Goal: Information Seeking & Learning: Learn about a topic

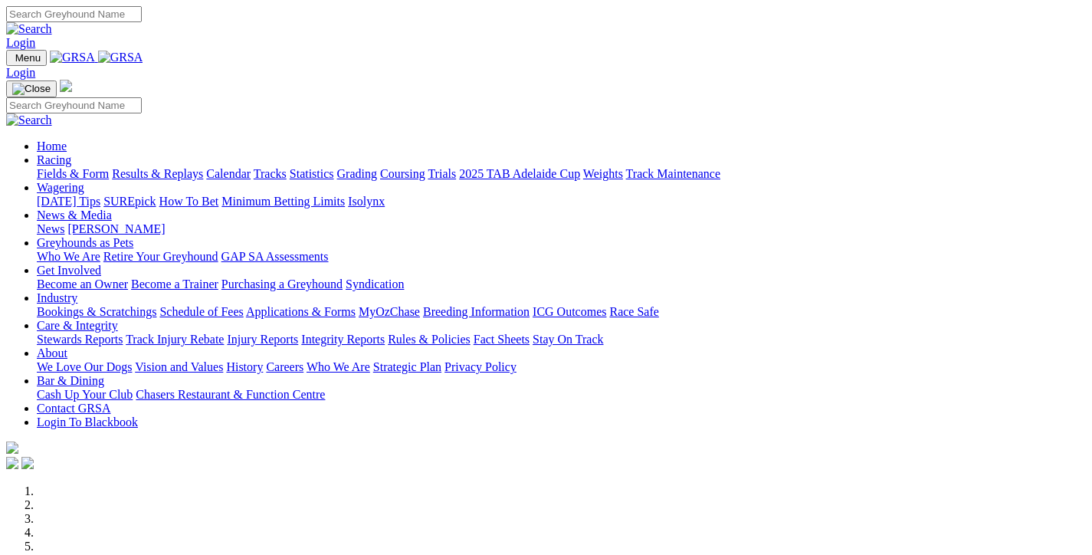
click at [64, 167] on link "Fields & Form" at bounding box center [73, 173] width 72 height 13
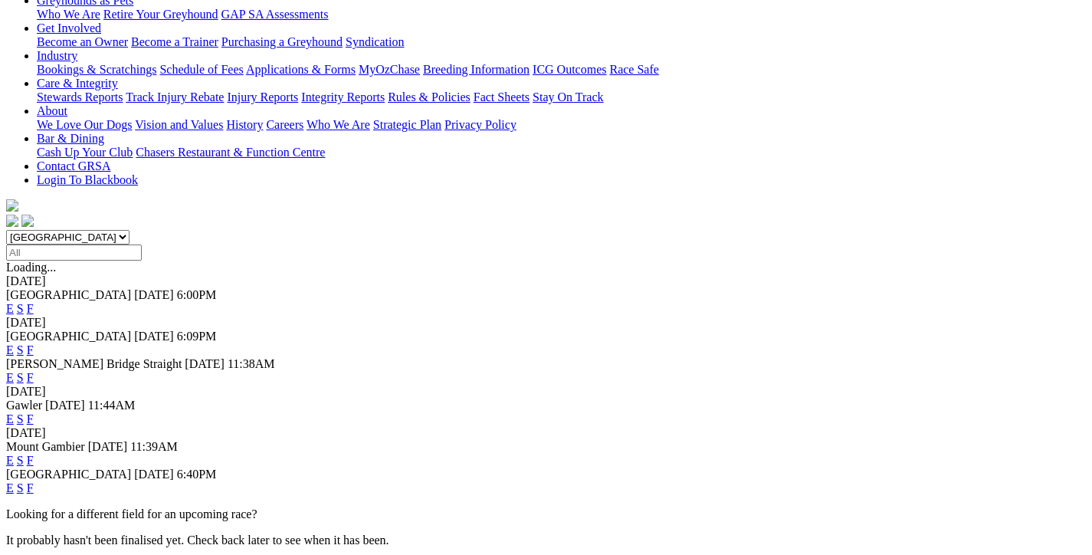
scroll to position [383, 0]
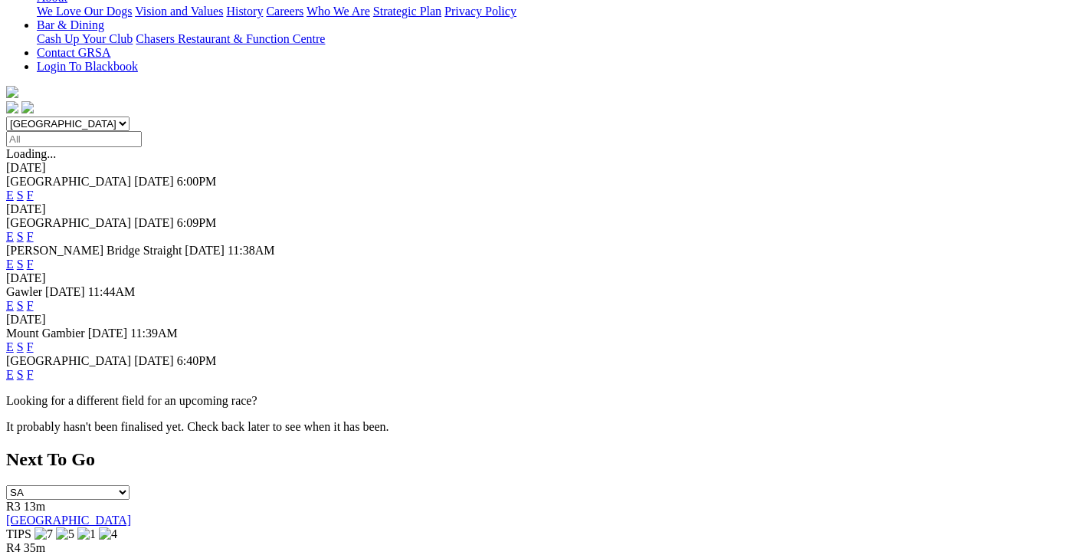
click at [34, 368] on link "F" at bounding box center [30, 374] width 7 height 13
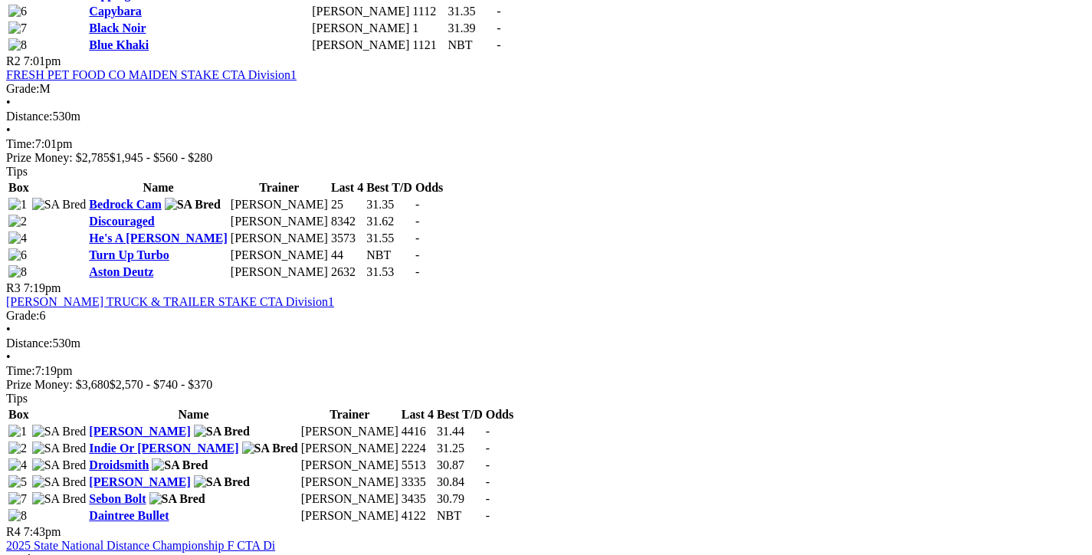
scroll to position [1073, 0]
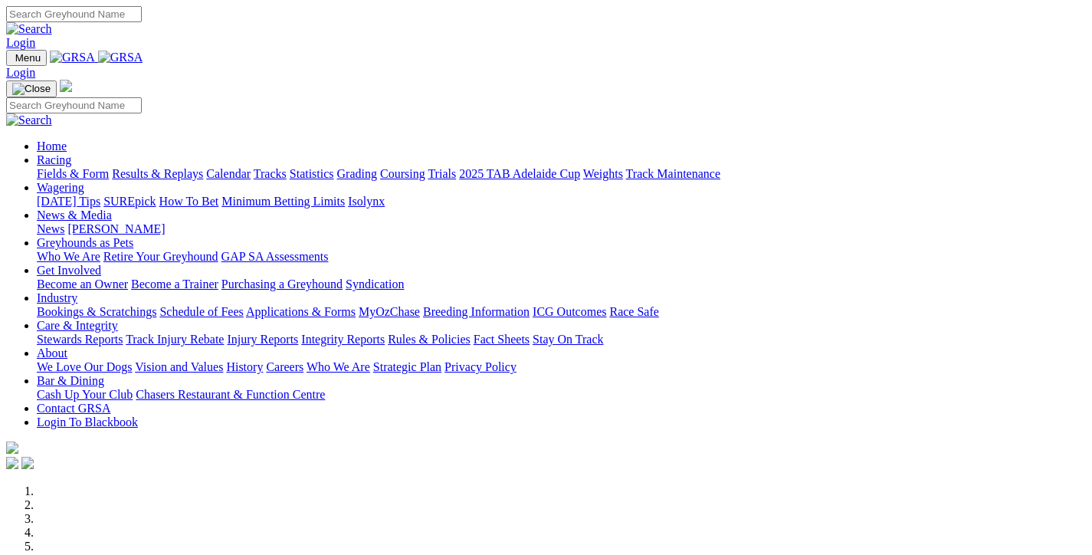
click at [61, 167] on link "Fields & Form" at bounding box center [73, 173] width 72 height 13
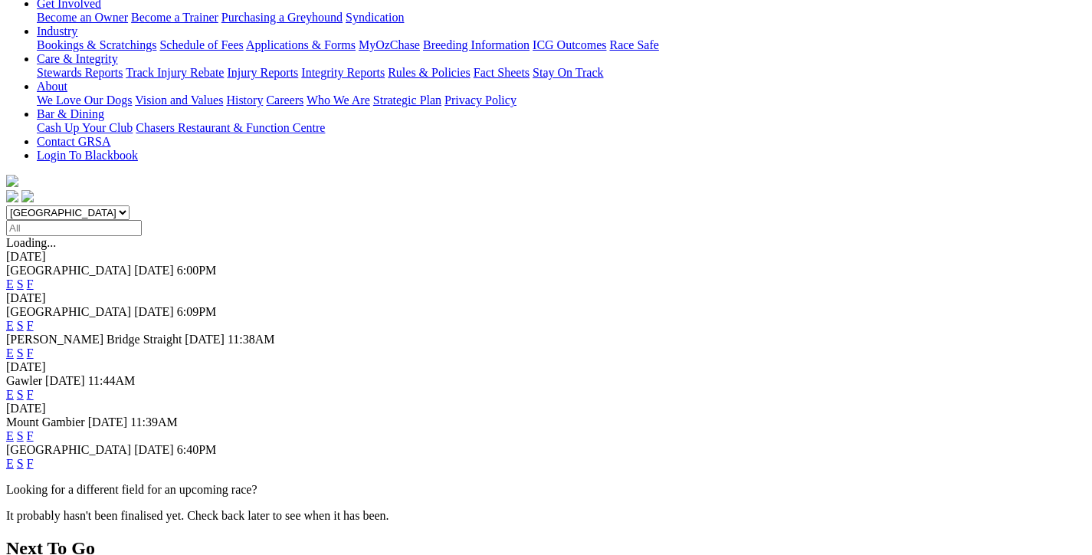
scroll to position [307, 0]
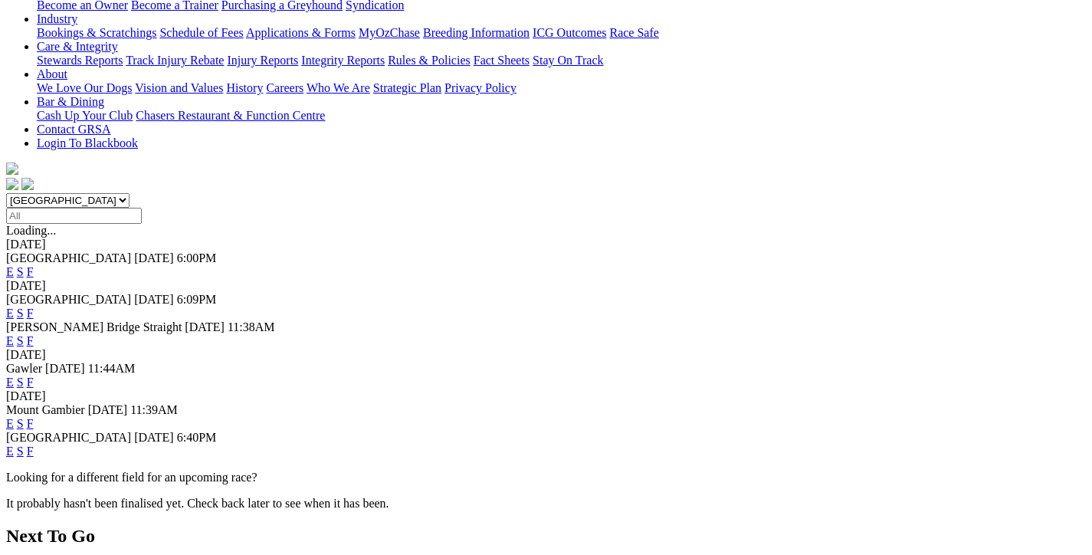
click at [34, 444] on link "F" at bounding box center [30, 450] width 7 height 13
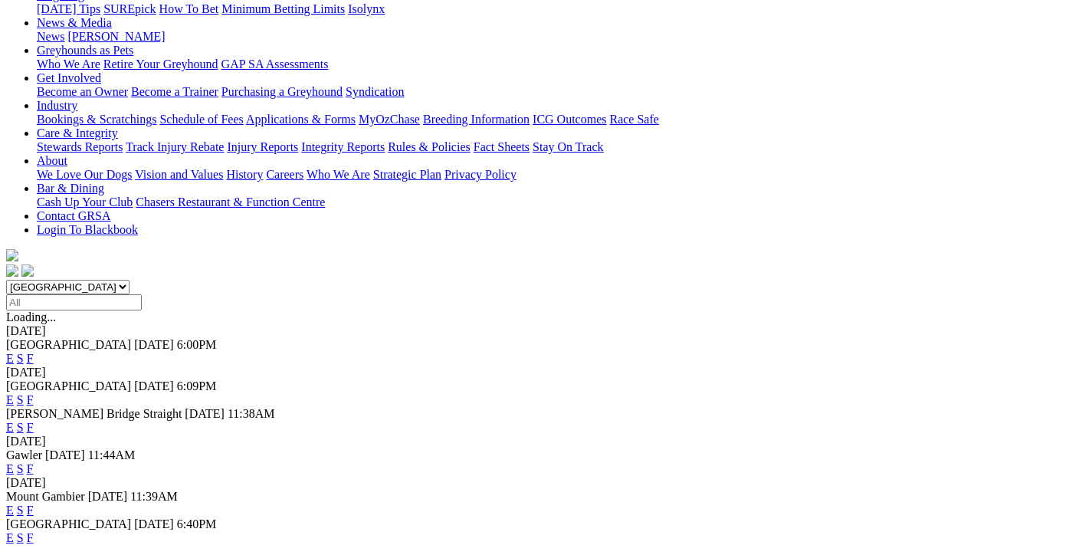
scroll to position [307, 0]
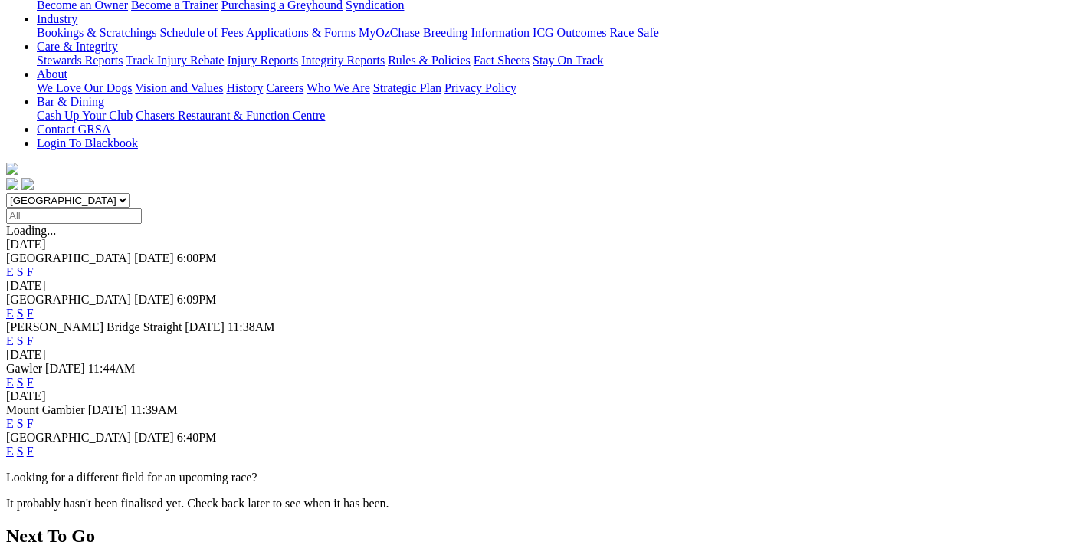
click at [24, 444] on link "S" at bounding box center [20, 450] width 7 height 13
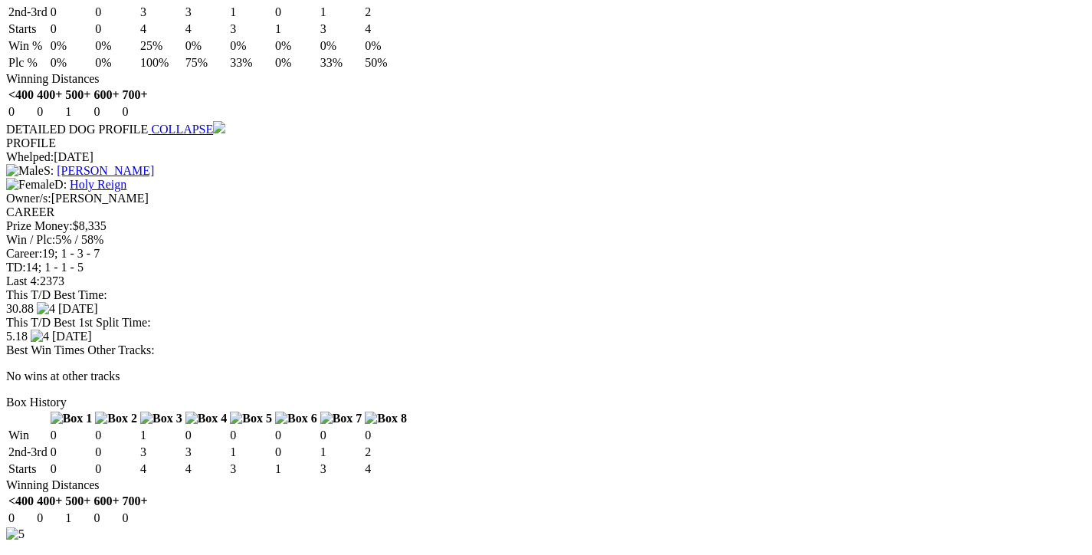
scroll to position [3755, 0]
